Goal: Task Accomplishment & Management: Use online tool/utility

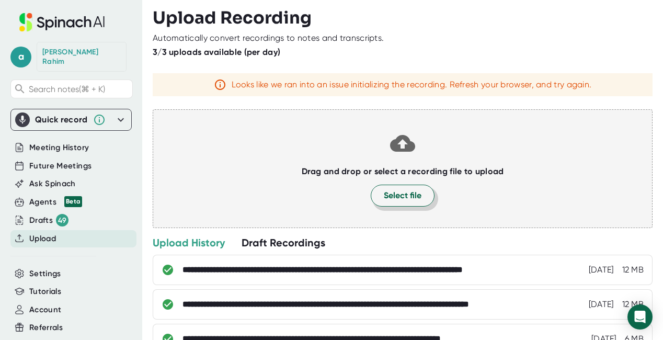
click at [398, 199] on span "Select file" at bounding box center [403, 195] width 38 height 13
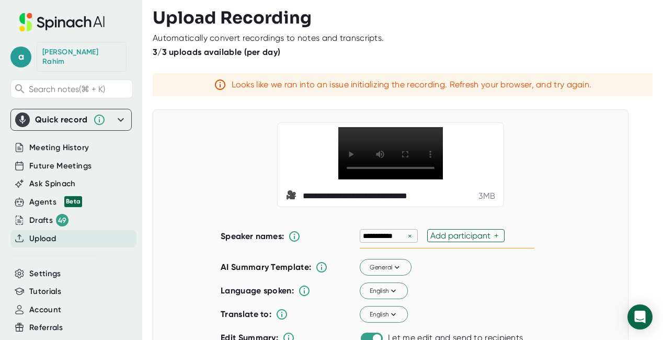
click at [55, 235] on span "Upload" at bounding box center [42, 239] width 27 height 12
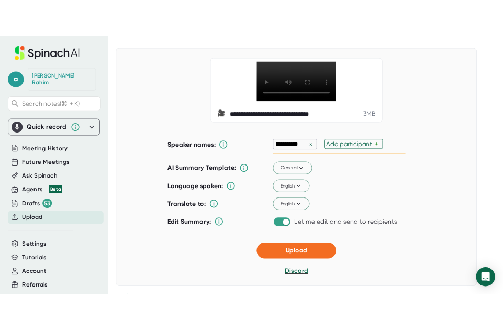
scroll to position [65, 0]
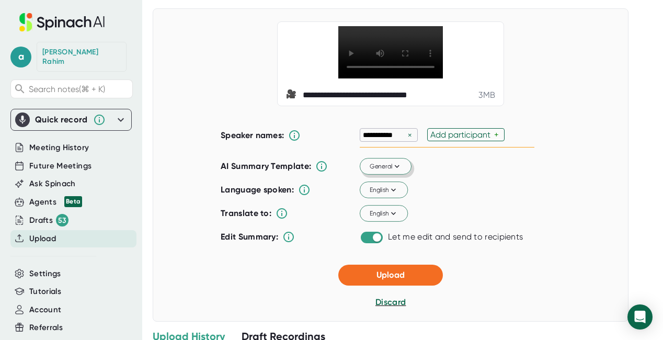
click at [389, 172] on button "General" at bounding box center [386, 166] width 52 height 17
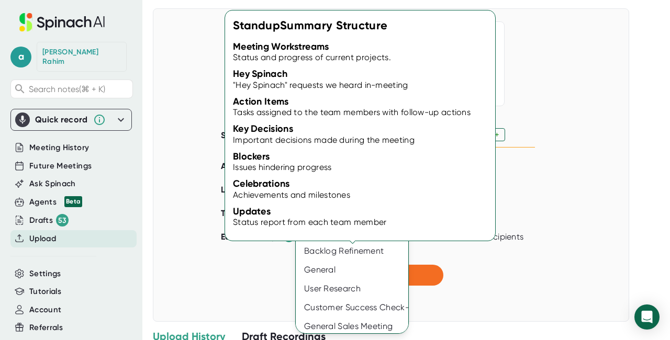
click at [342, 198] on div "Standup" at bounding box center [355, 194] width 119 height 19
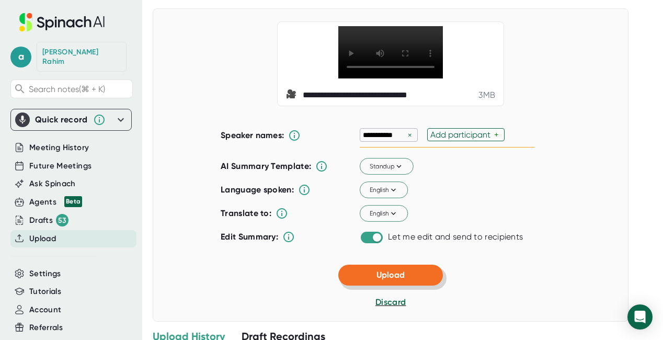
click at [377, 271] on span "Upload" at bounding box center [391, 275] width 28 height 10
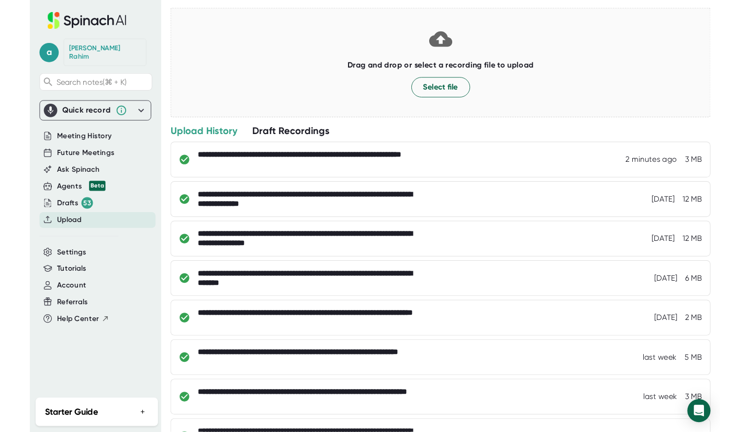
scroll to position [66, 0]
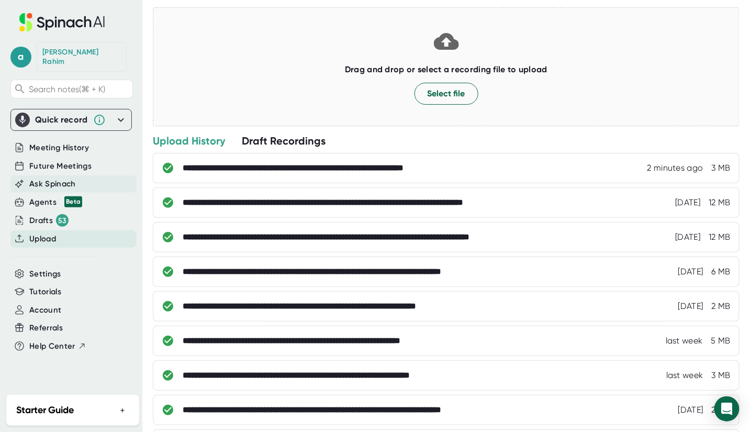
click at [49, 178] on span "Ask Spinach" at bounding box center [52, 184] width 47 height 12
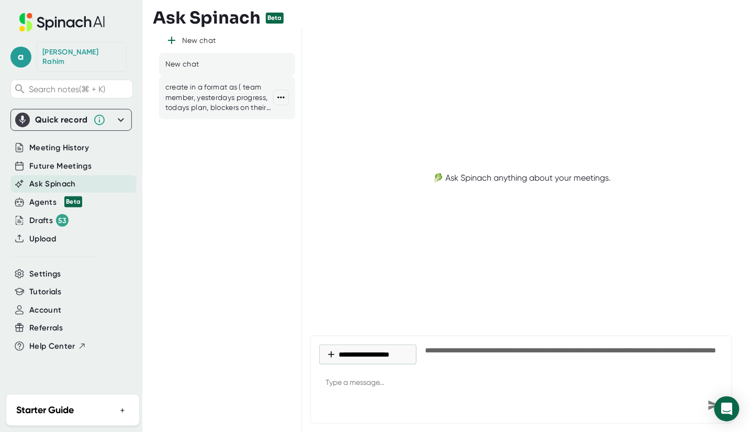
click at [206, 117] on div "create in a format as ( team member, yesterdays progress, todays plan, blockers…" at bounding box center [227, 97] width 136 height 43
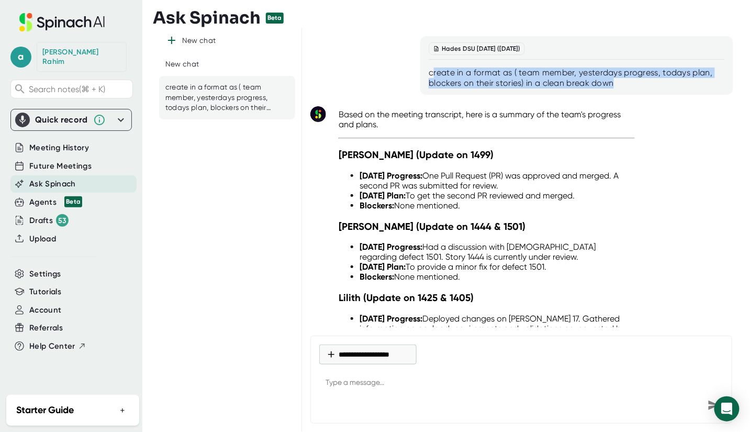
drag, startPoint x: 584, startPoint y: 83, endPoint x: 429, endPoint y: 73, distance: 155.7
click at [429, 73] on div "create in a format as ( team member, yesterdays progress, todays plan, blockers…" at bounding box center [576, 77] width 296 height 21
drag, startPoint x: 437, startPoint y: 74, endPoint x: 574, endPoint y: 87, distance: 137.2
click at [574, 87] on div "create in a format as ( team member, yesterdays progress, todays plan, blockers…" at bounding box center [576, 77] width 296 height 21
click at [431, 74] on div "create in a format as ( team member, yesterdays progress, todays plan, blockers…" at bounding box center [576, 77] width 296 height 21
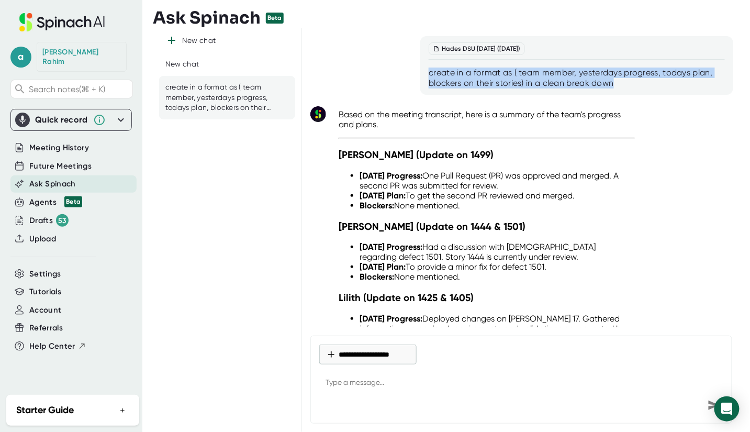
drag, startPoint x: 428, startPoint y: 73, endPoint x: 627, endPoint y: 85, distance: 199.1
click at [633, 86] on div "create in a format as ( team member, yesterdays progress, todays plan, blockers…" at bounding box center [576, 77] width 296 height 21
copy div "create in a format as ( team member, yesterdays progress, todays plan, blockers…"
click at [370, 339] on button "**********" at bounding box center [367, 354] width 97 height 20
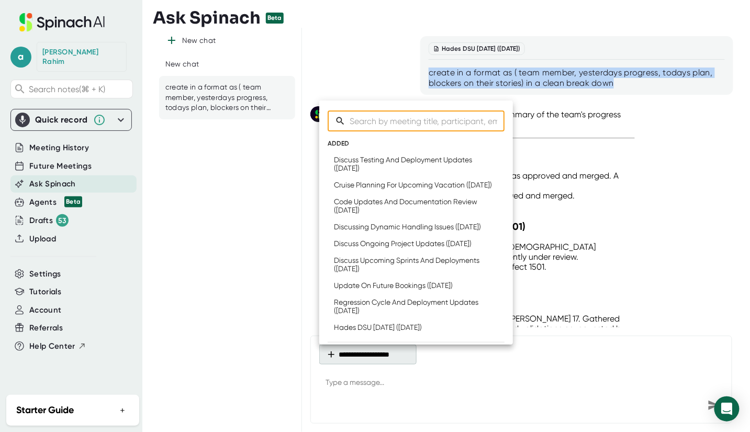
type textarea "x"
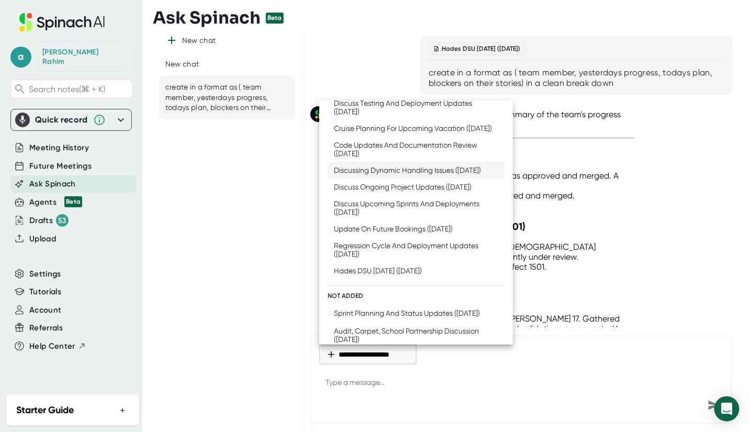
scroll to position [116, 0]
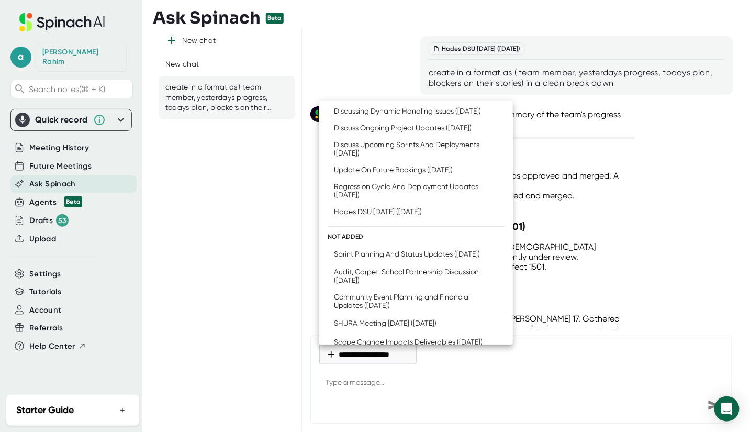
click at [282, 269] on div at bounding box center [375, 216] width 750 height 432
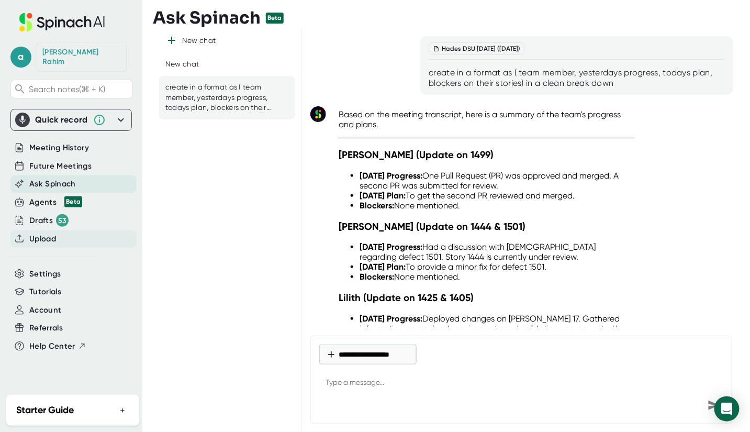
click at [62, 236] on div "Upload" at bounding box center [73, 238] width 126 height 17
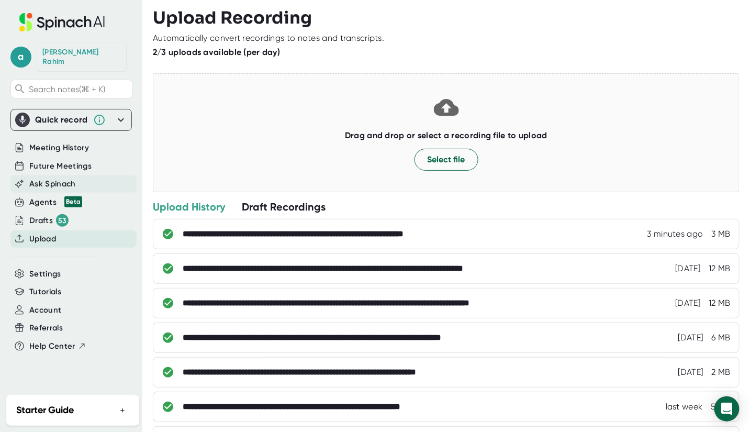
click at [53, 178] on span "Ask Spinach" at bounding box center [52, 184] width 47 height 12
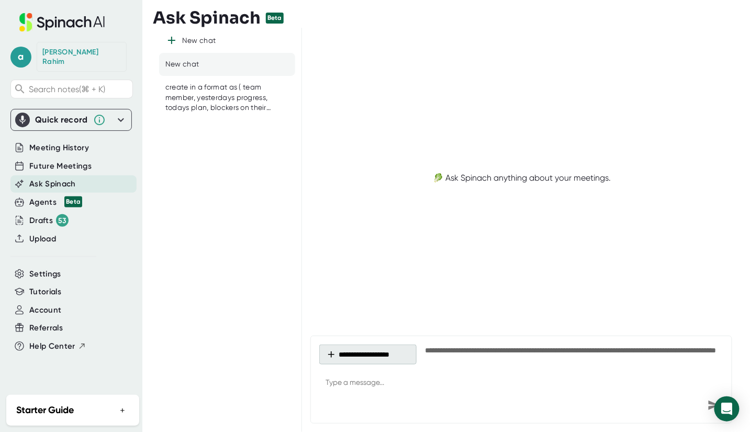
click at [345, 339] on button "**********" at bounding box center [367, 354] width 97 height 20
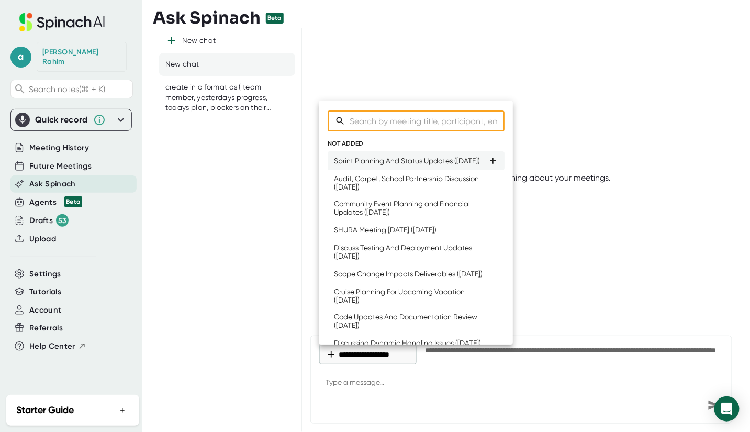
click at [356, 165] on div "Sprint Planning And Status Updates (Fri, Aug 15th)" at bounding box center [407, 160] width 146 height 8
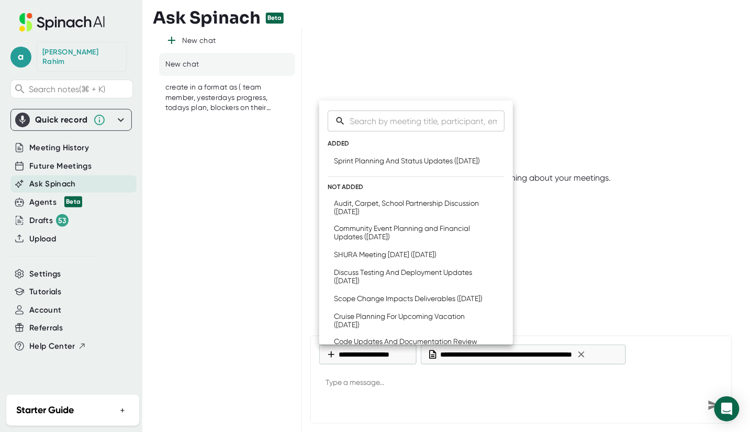
click at [427, 339] on div at bounding box center [375, 216] width 750 height 432
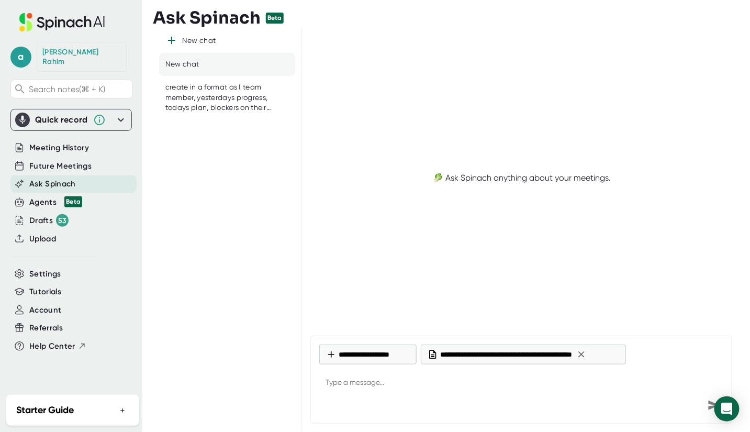
type textarea "x"
paste textarea "create in a format as ( team member, yesterdays progress, todays plan, blockers…"
type textarea "create in a format as ( team member, yesterdays progress, todays plan, blockers…"
type textarea "x"
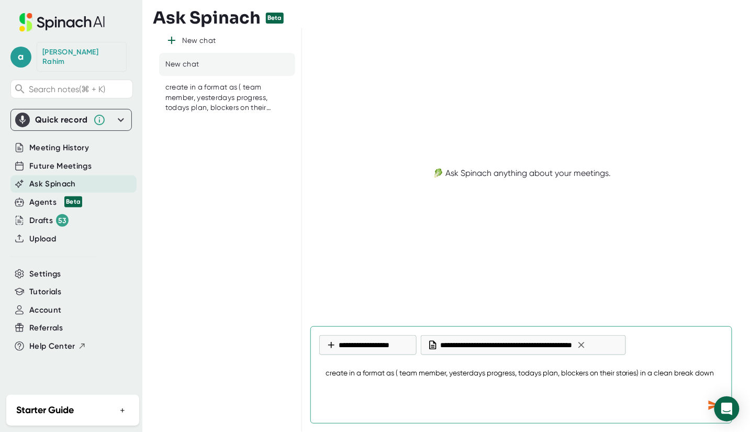
type textarea "create in a format as ( team member, yesterdays progress, todays plan, blockers…"
type textarea "x"
click at [663, 339] on icon "Send message" at bounding box center [713, 404] width 11 height 9
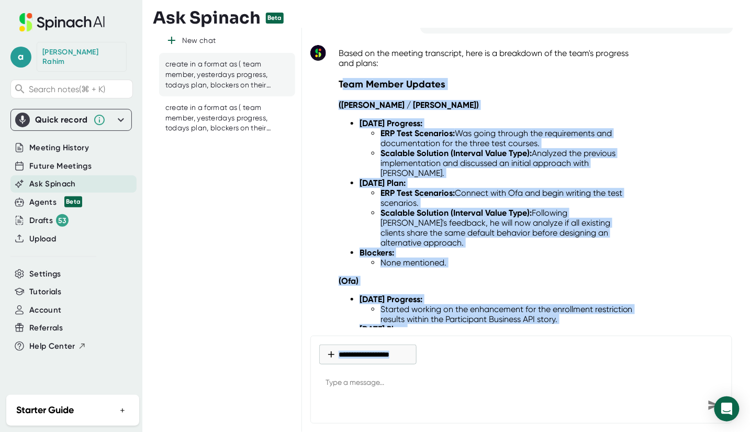
drag, startPoint x: 341, startPoint y: 145, endPoint x: 457, endPoint y: 331, distance: 219.3
click at [457, 331] on div "Sprint Planning And Status Updates (Fri, Aug 15th) create in a format as ( team…" at bounding box center [521, 230] width 439 height 404
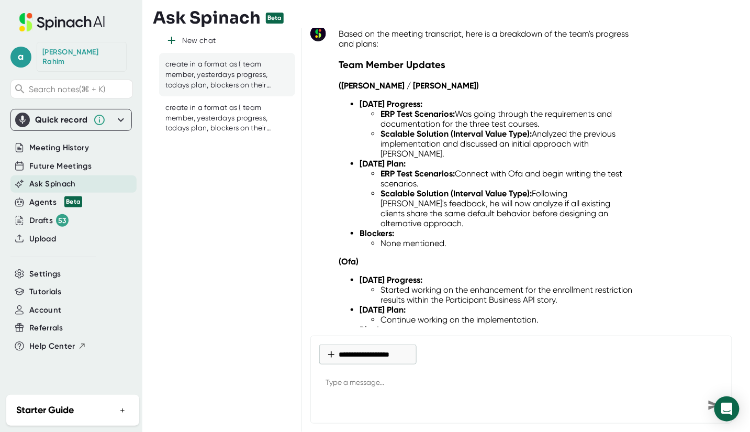
drag, startPoint x: 366, startPoint y: 126, endPoint x: 353, endPoint y: 109, distance: 21.2
click at [366, 126] on ul "ERP Test Scenarios: Was going through the requirements and documentation for th…" at bounding box center [496, 134] width 275 height 50
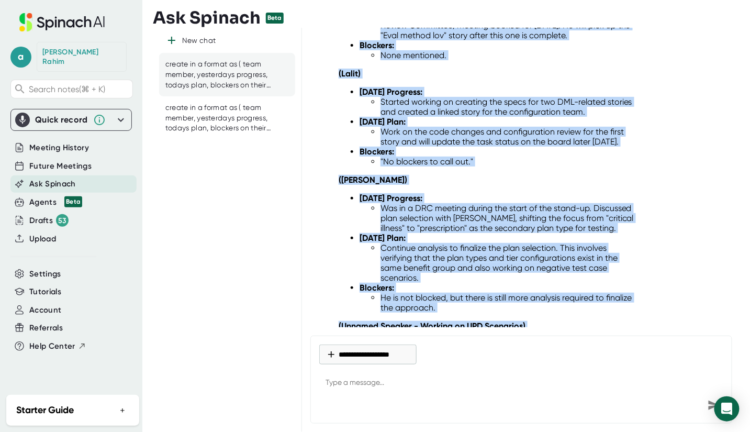
scroll to position [617, 0]
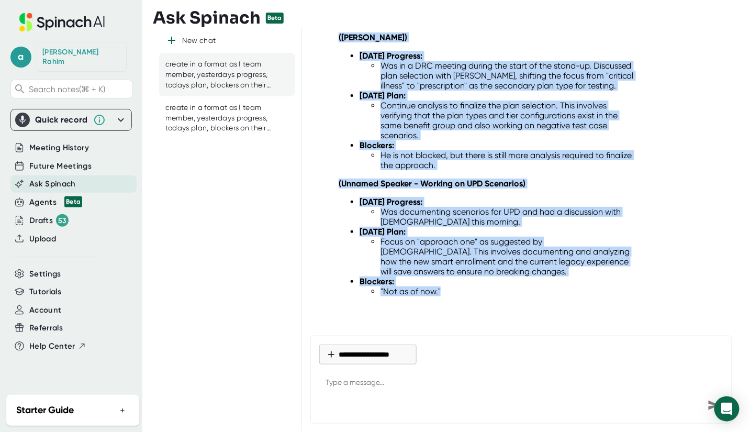
drag, startPoint x: 338, startPoint y: 62, endPoint x: 479, endPoint y: 331, distance: 303.9
click at [486, 339] on div "Sprint Planning And Status Updates (Fri, Aug 15th) create in a format as ( team…" at bounding box center [521, 230] width 439 height 404
copy div "Team Member Updates (Abdul Rahim / Santosh) Yesterday's Progress: ERP Test Scen…"
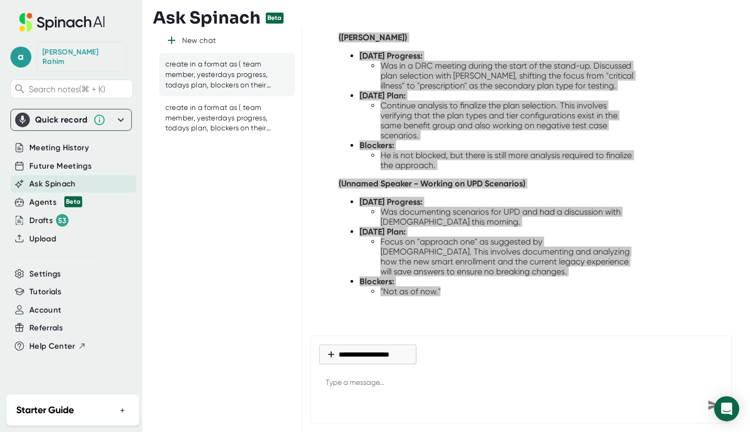
type textarea "x"
